Goal: Entertainment & Leisure: Consume media (video, audio)

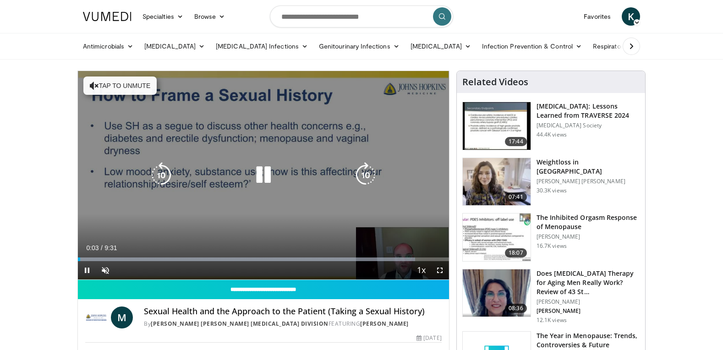
click at [263, 201] on div "10 seconds Tap to unmute" at bounding box center [263, 175] width 371 height 209
click at [259, 174] on icon "Video Player" at bounding box center [264, 175] width 26 height 26
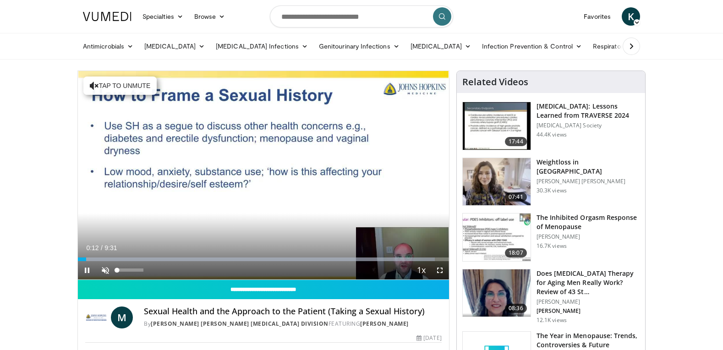
click at [106, 271] on span "Video Player" at bounding box center [105, 270] width 18 height 18
